Goal: Navigation & Orientation: Find specific page/section

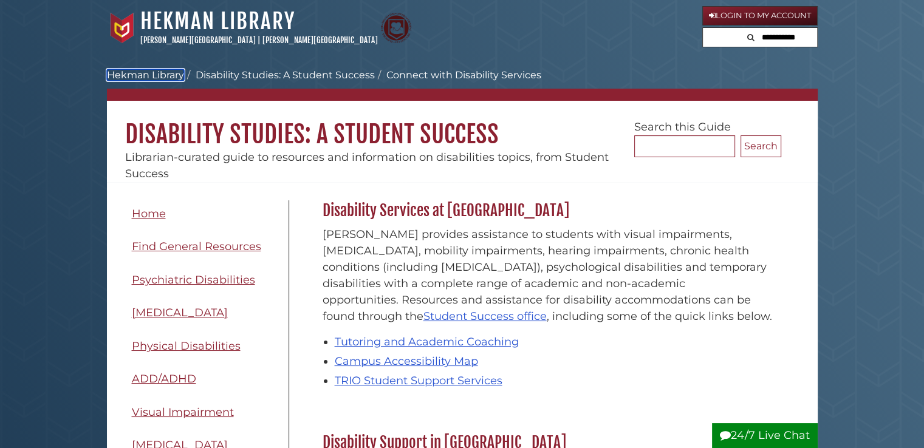
click at [132, 70] on link "Hekman Library" at bounding box center [145, 75] width 77 height 12
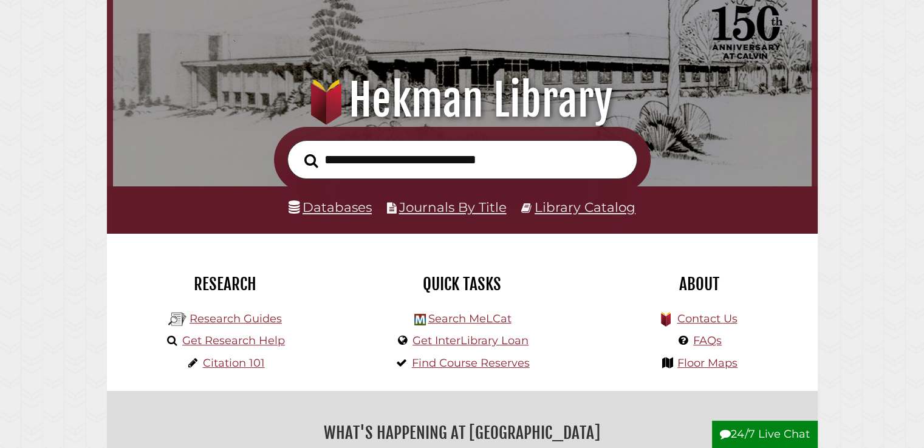
scroll to position [182, 0]
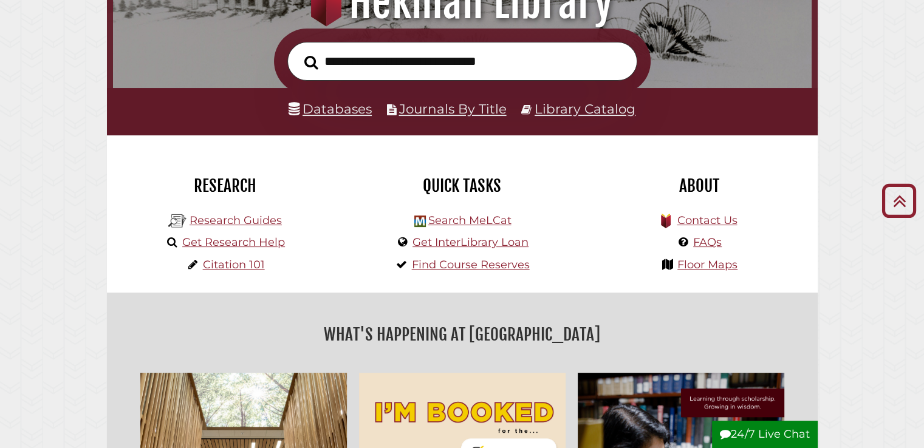
click at [404, 52] on input "text" at bounding box center [462, 62] width 350 height 40
click at [393, 59] on input "text" at bounding box center [462, 62] width 350 height 40
type input "******"
click at [298, 52] on button "Search" at bounding box center [311, 62] width 26 height 21
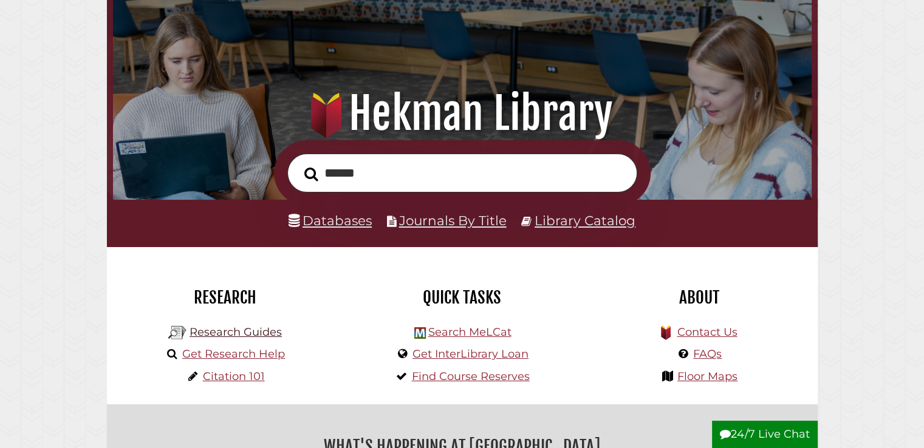
scroll to position [122, 0]
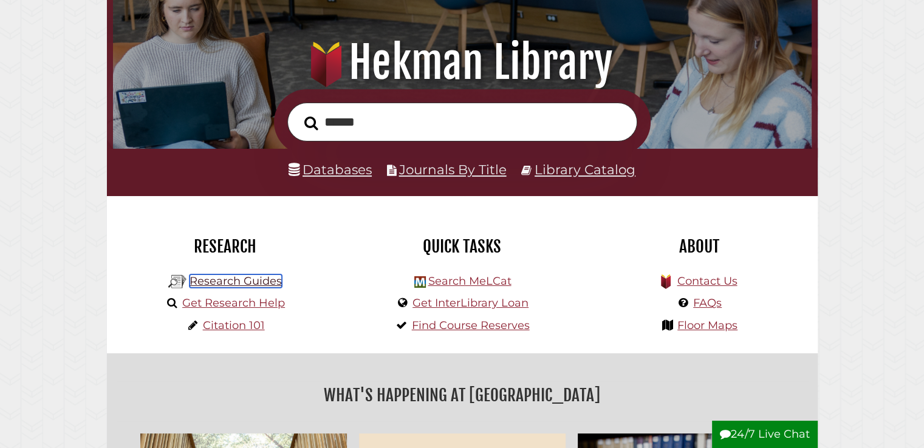
click at [267, 278] on link "Research Guides" at bounding box center [236, 281] width 92 height 13
